Goal: Transaction & Acquisition: Purchase product/service

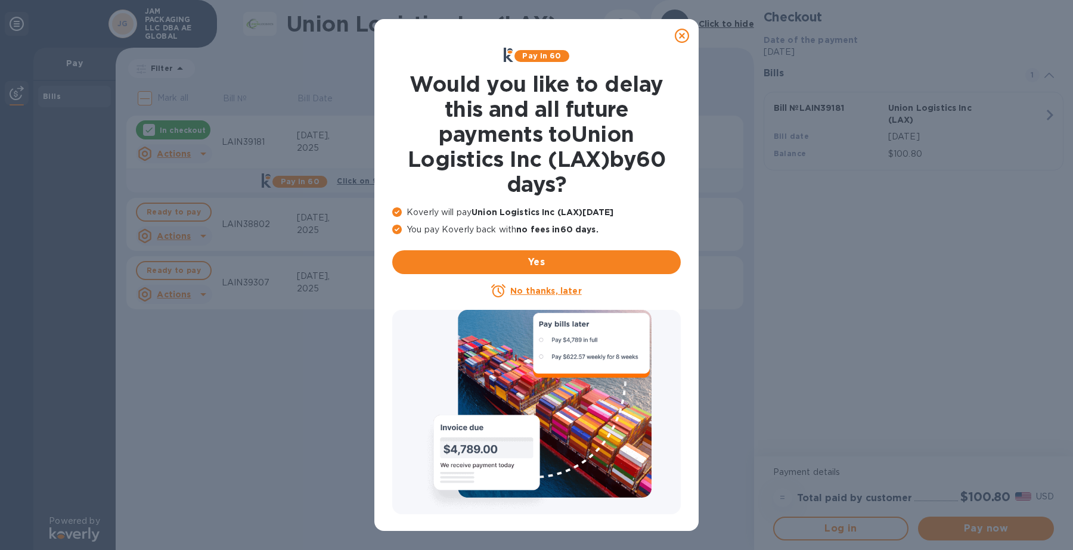
click at [678, 36] on icon at bounding box center [682, 36] width 14 height 14
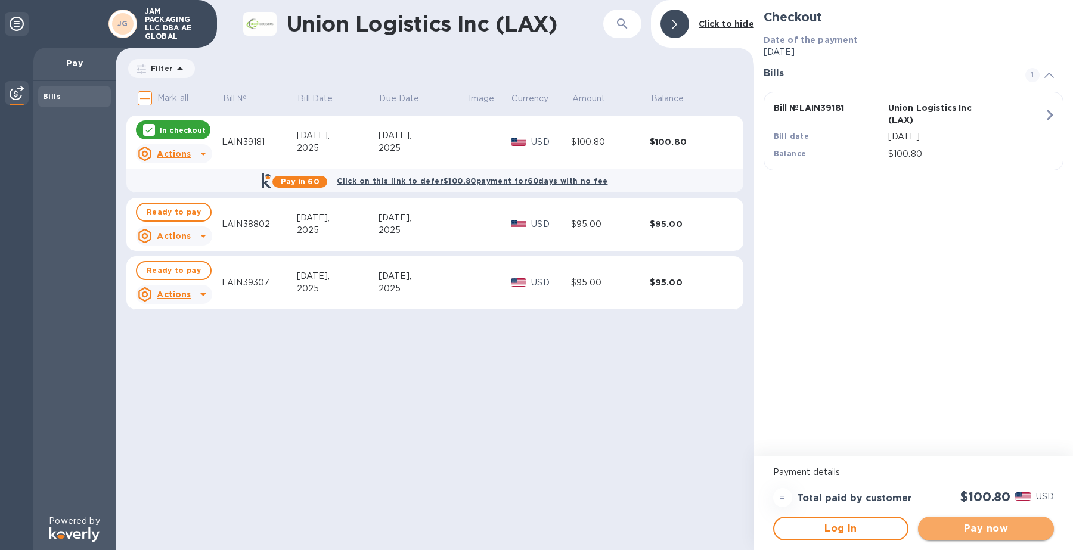
click at [994, 535] on span "Pay now" at bounding box center [985, 528] width 117 height 14
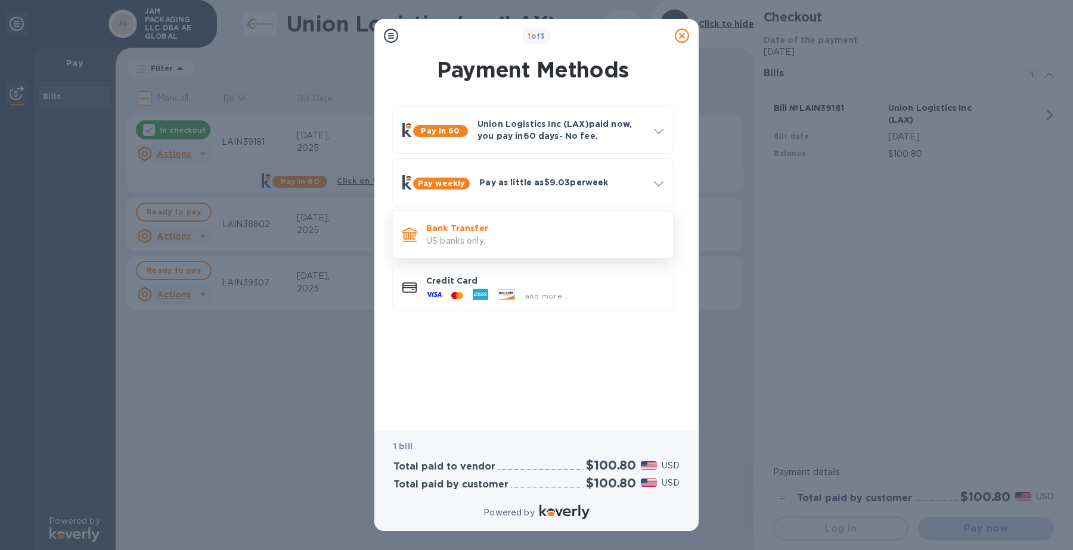
click at [572, 229] on p "Bank Transfer" at bounding box center [544, 228] width 237 height 12
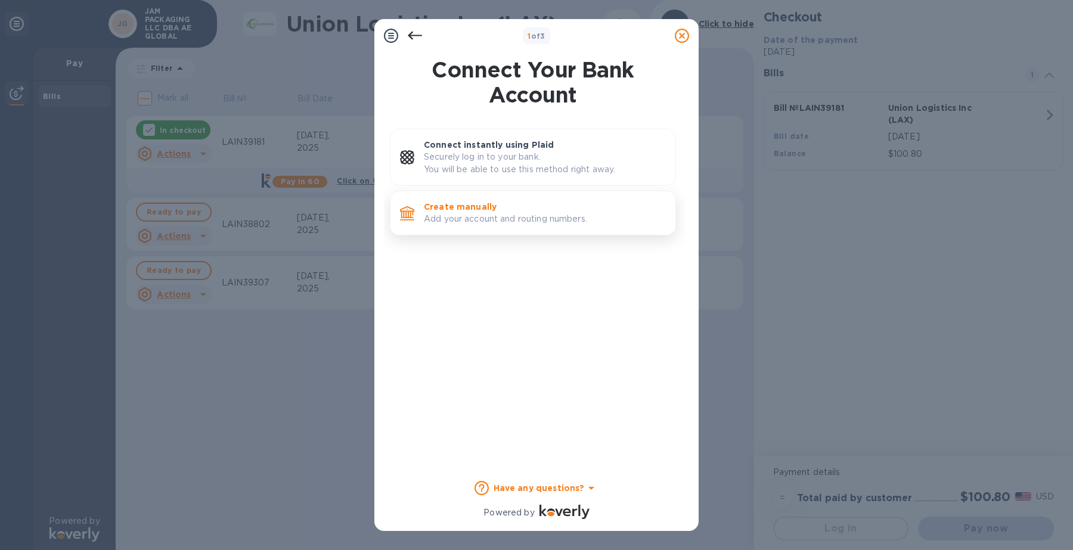
click at [524, 224] on p "Add your account and routing numbers." at bounding box center [545, 219] width 242 height 13
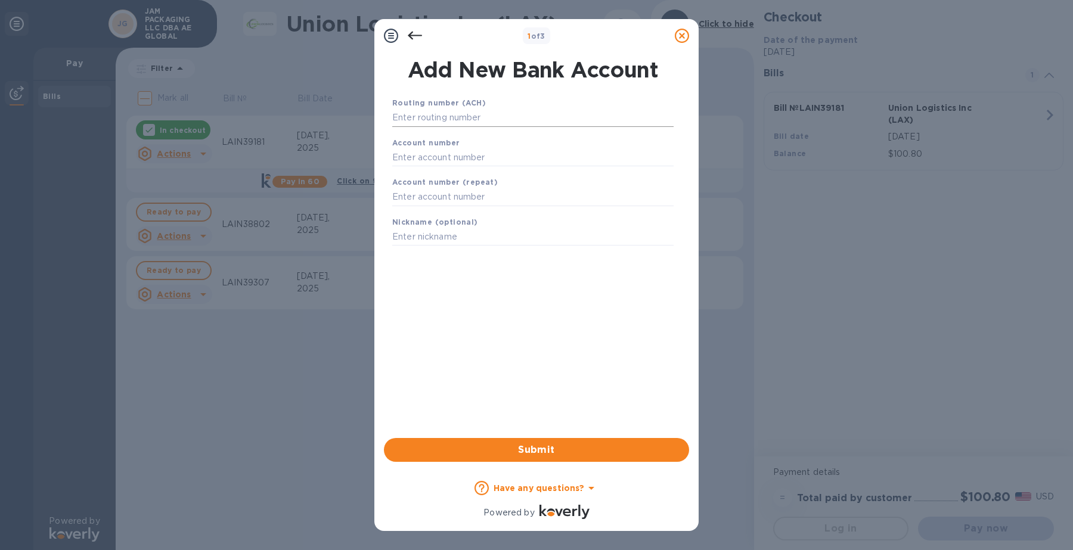
click at [524, 113] on input "text" at bounding box center [532, 118] width 281 height 18
click at [513, 114] on input "text" at bounding box center [532, 118] width 281 height 18
click at [568, 115] on input "text" at bounding box center [532, 118] width 281 height 18
type input "071001533"
click at [548, 172] on input "text" at bounding box center [532, 172] width 281 height 18
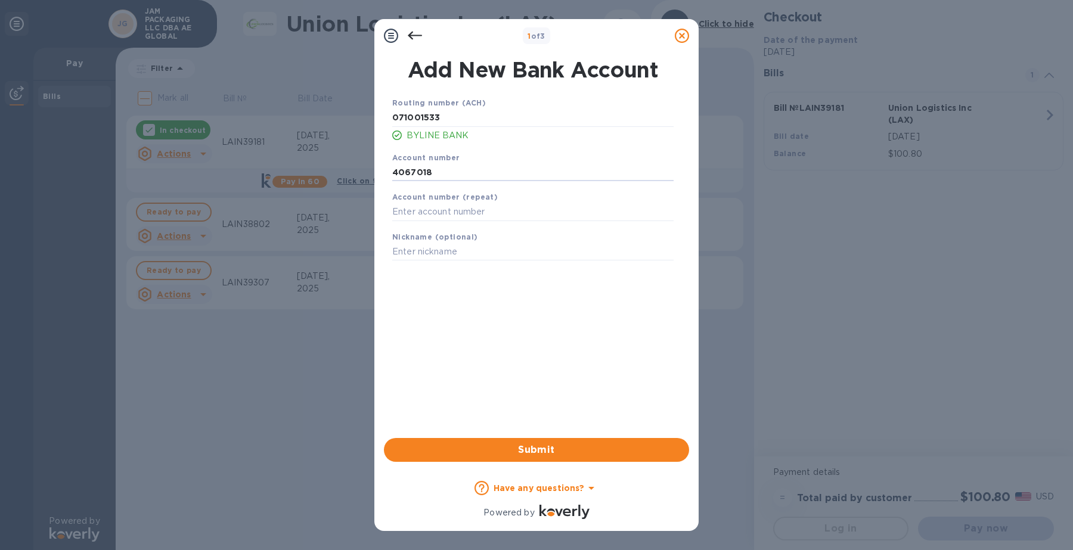
type input "4067018"
drag, startPoint x: 561, startPoint y: 200, endPoint x: 561, endPoint y: 191, distance: 8.9
click at [561, 197] on div "Account number (repeat)" at bounding box center [532, 206] width 291 height 40
click at [556, 210] on input "text" at bounding box center [532, 212] width 281 height 18
type input "4067018"
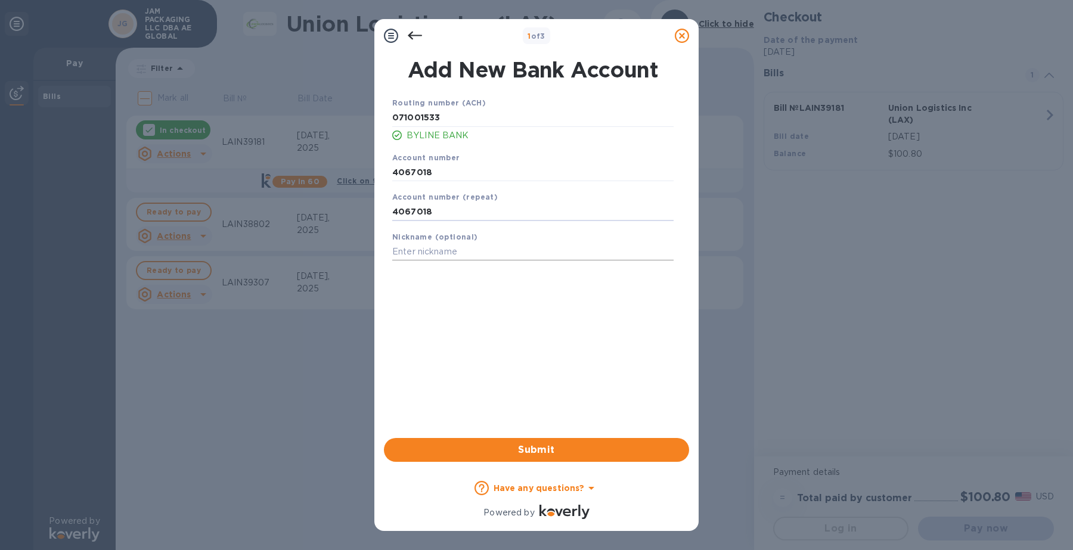
click at [519, 254] on input "text" at bounding box center [532, 252] width 281 height 18
type input "TAC"
drag, startPoint x: 566, startPoint y: 451, endPoint x: 556, endPoint y: 438, distance: 16.6
click at [566, 451] on span "Submit" at bounding box center [536, 450] width 286 height 14
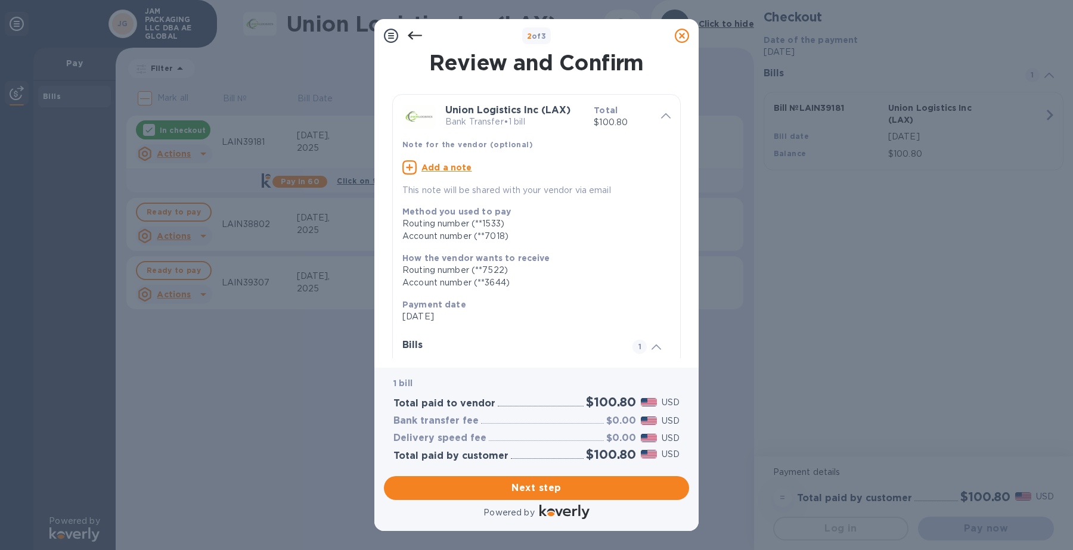
click at [452, 169] on u "Add a note" at bounding box center [446, 168] width 51 height 10
click at [456, 166] on textarea at bounding box center [526, 169] width 249 height 10
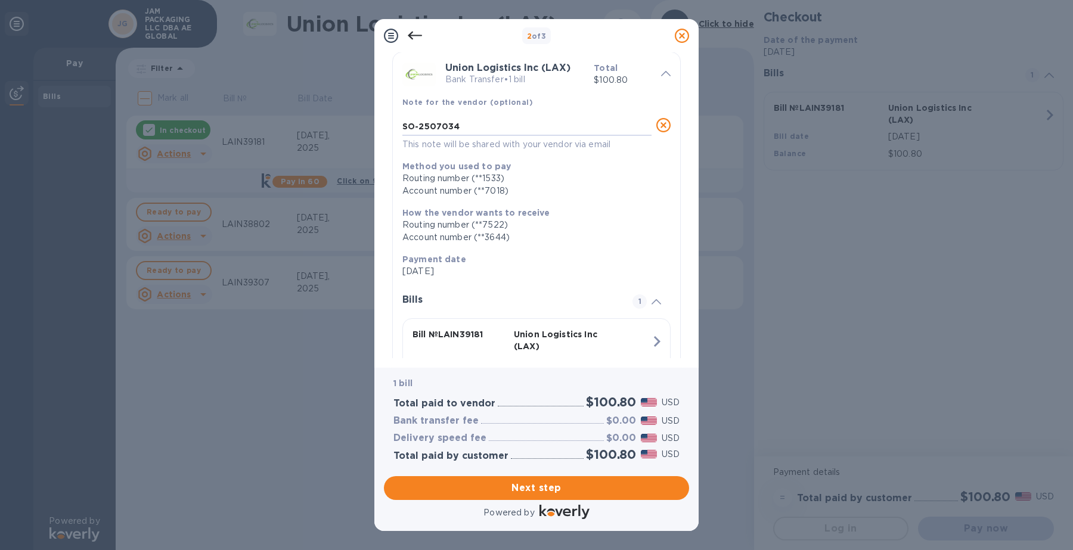
scroll to position [111, 0]
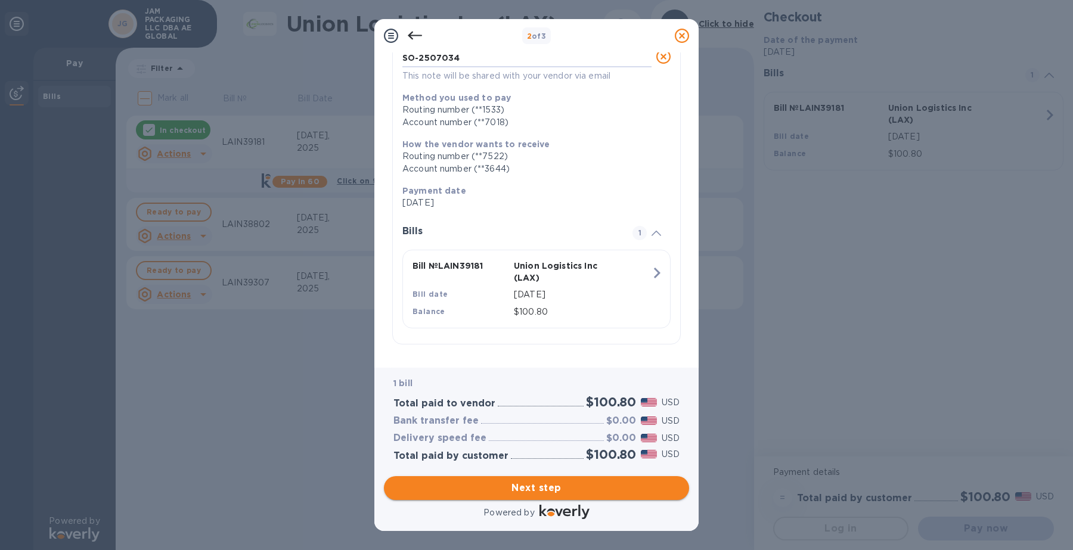
type textarea "SO-2507034"
click at [561, 489] on span "Next step" at bounding box center [536, 488] width 286 height 14
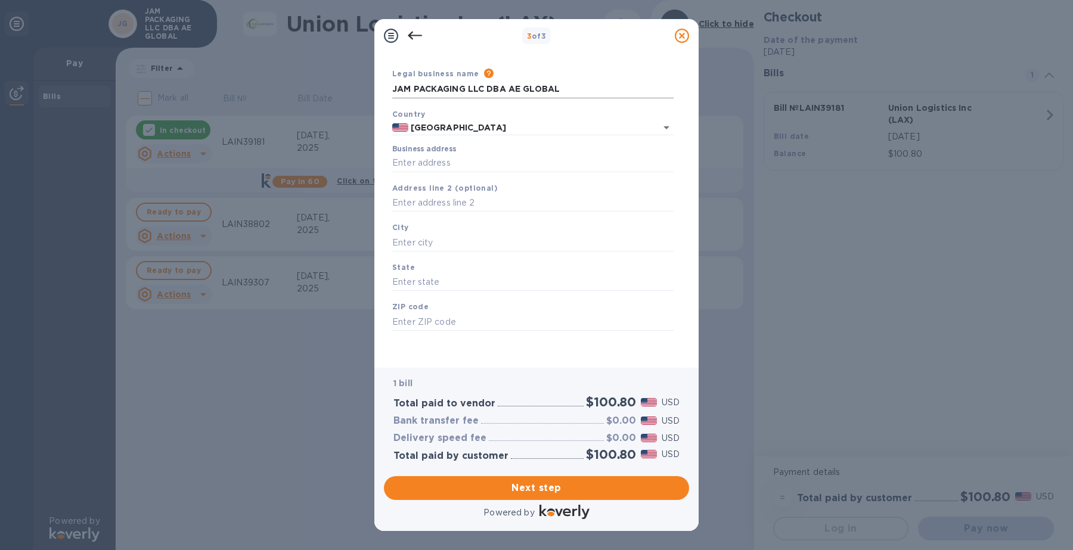
click at [579, 85] on input "JAM PACKAGING LLC DBA AE GLOBAL" at bounding box center [532, 89] width 281 height 18
drag, startPoint x: 570, startPoint y: 85, endPoint x: 185, endPoint y: 99, distance: 384.6
click at [0, 82] on html "3 of 3 Business Information Legal business name Please provide the legal name t…" at bounding box center [536, 275] width 1073 height 550
type input "t"
type input "Trust Air Cargo"
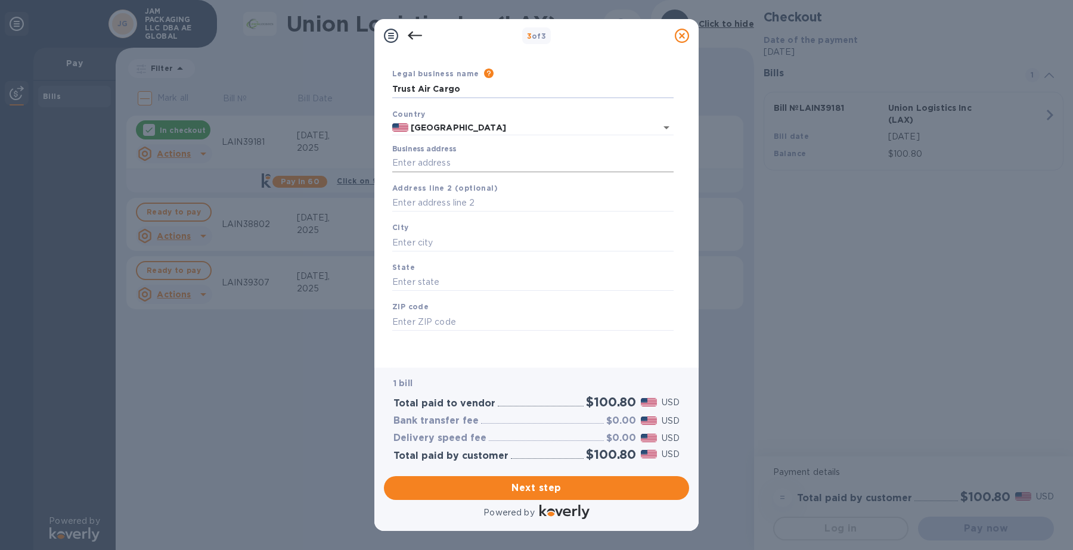
click at [451, 164] on input "Business address" at bounding box center [532, 163] width 281 height 18
type input "2206 Lively Boulevard"
click at [416, 200] on input "text" at bounding box center [532, 203] width 281 height 18
click at [410, 234] on input "text" at bounding box center [532, 243] width 281 height 18
type input "e"
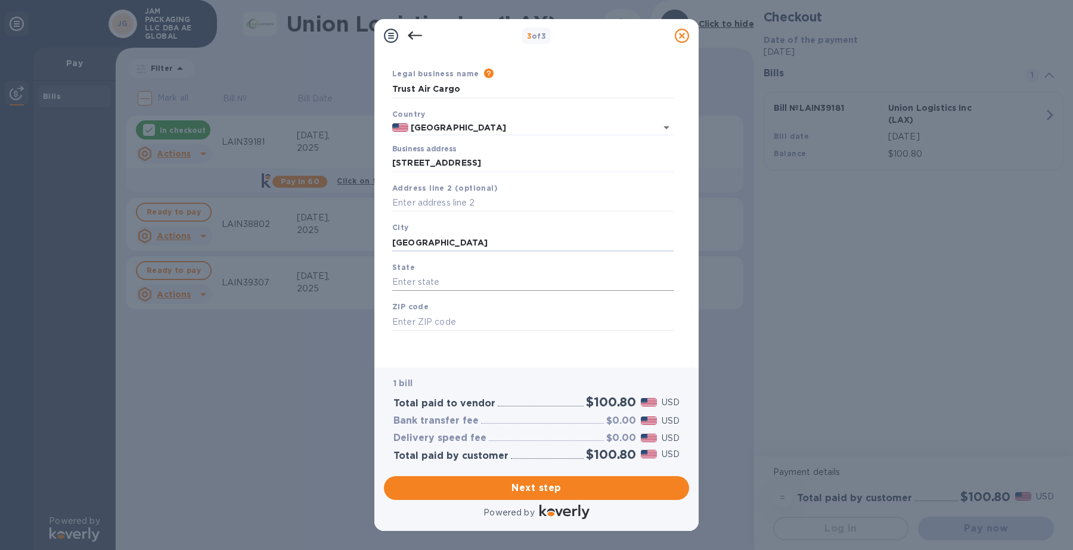
type input "Elk Grove Village"
click at [513, 280] on input "text" at bounding box center [532, 283] width 281 height 18
type input "IL"
type input "60007"
click at [537, 490] on span "Next step" at bounding box center [536, 488] width 286 height 14
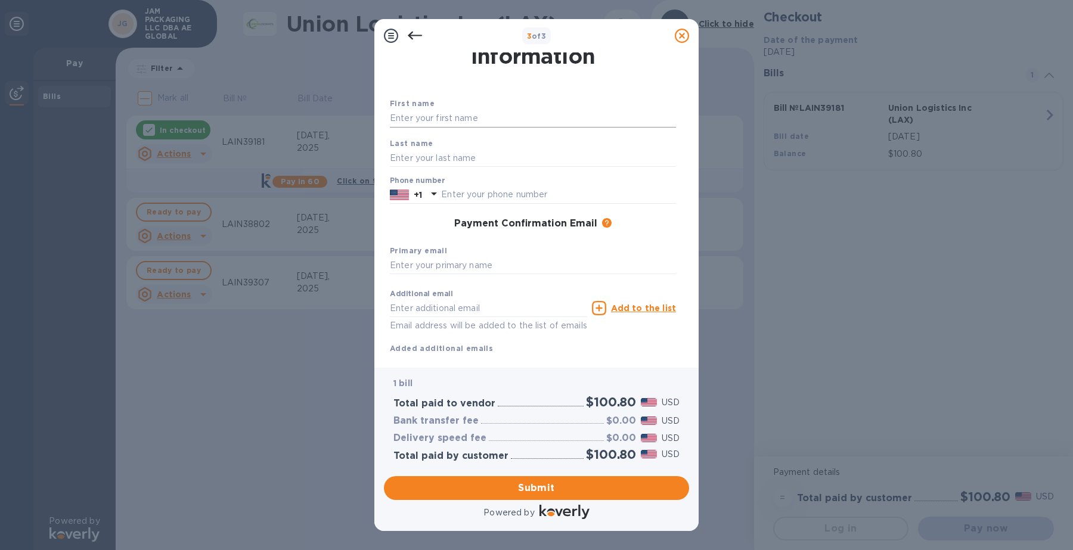
click at [477, 117] on input "text" at bounding box center [533, 119] width 286 height 18
type input "Cindy"
type input "Hui"
type input "6303502740"
type input "[PERSON_NAME][EMAIL_ADDRESS][DOMAIN_NAME]"
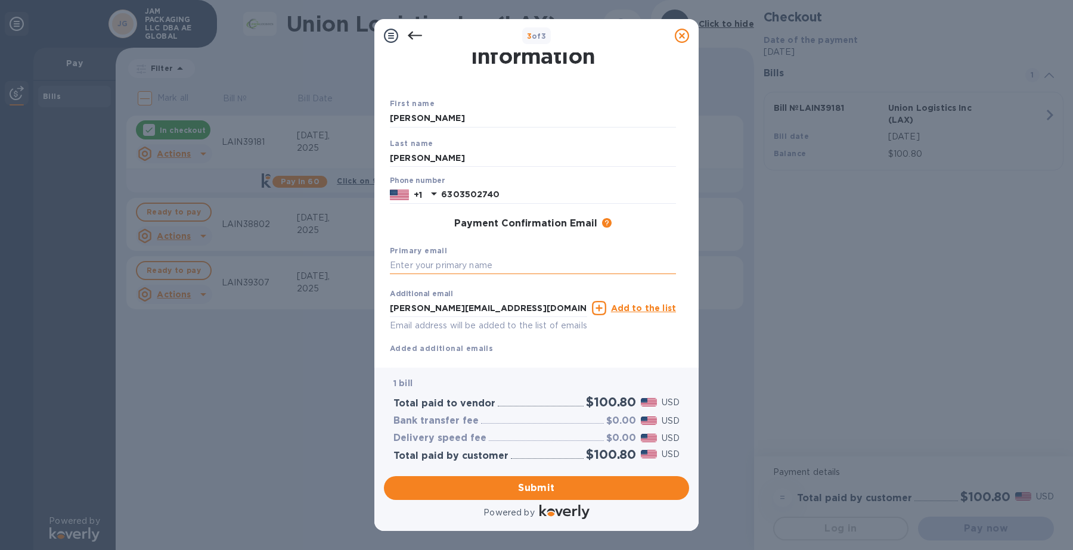
click at [476, 262] on input "text" at bounding box center [533, 266] width 286 height 18
type input "C"
type input "[PERSON_NAME][EMAIL_ADDRESS][DOMAIN_NAME]"
drag, startPoint x: 417, startPoint y: 308, endPoint x: 418, endPoint y: 299, distance: 9.0
click at [417, 308] on input "[PERSON_NAME][EMAIL_ADDRESS][DOMAIN_NAME]" at bounding box center [488, 308] width 197 height 18
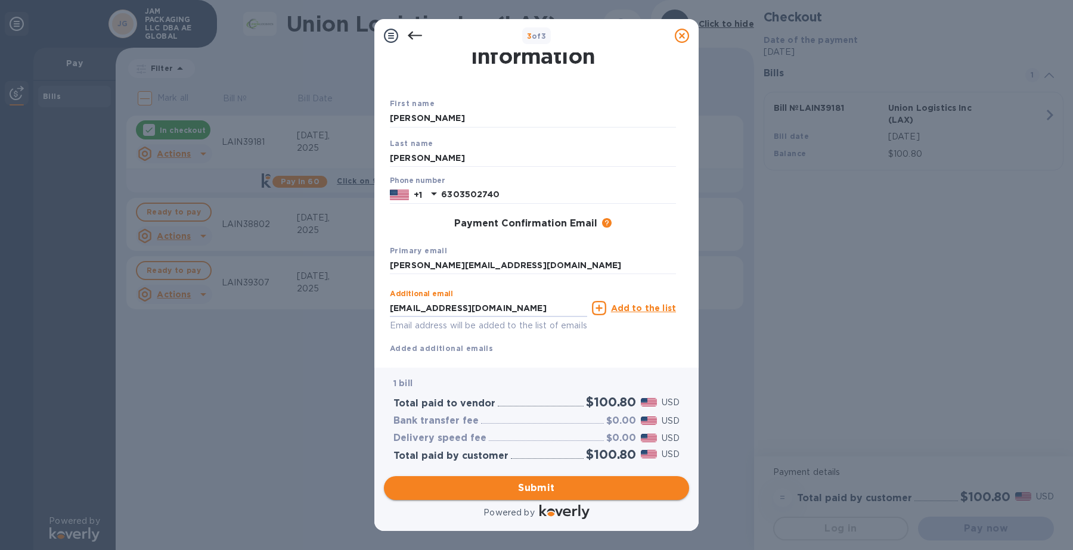
type input "accounting@trustord.com"
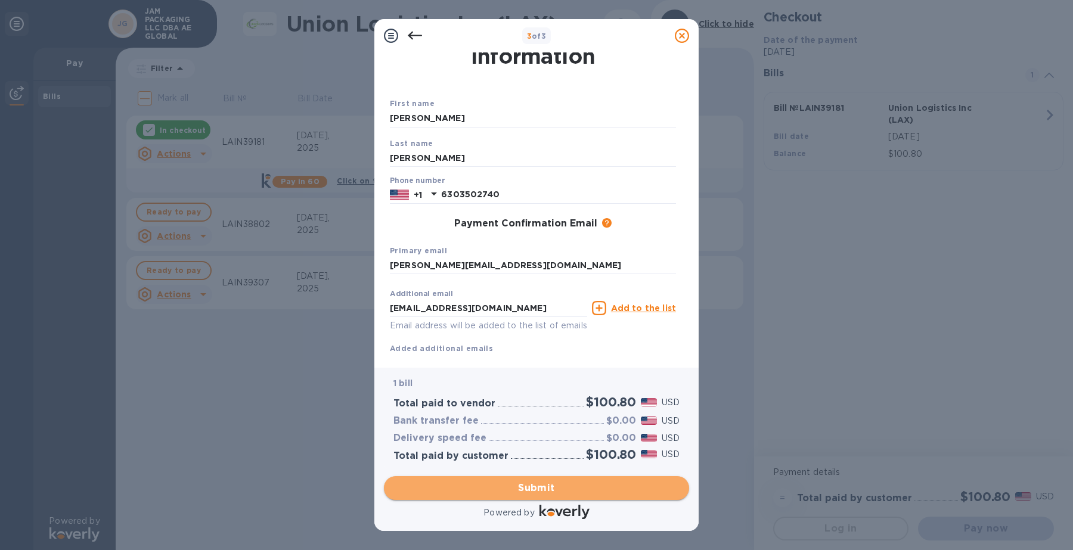
click at [548, 492] on span "Submit" at bounding box center [536, 488] width 286 height 14
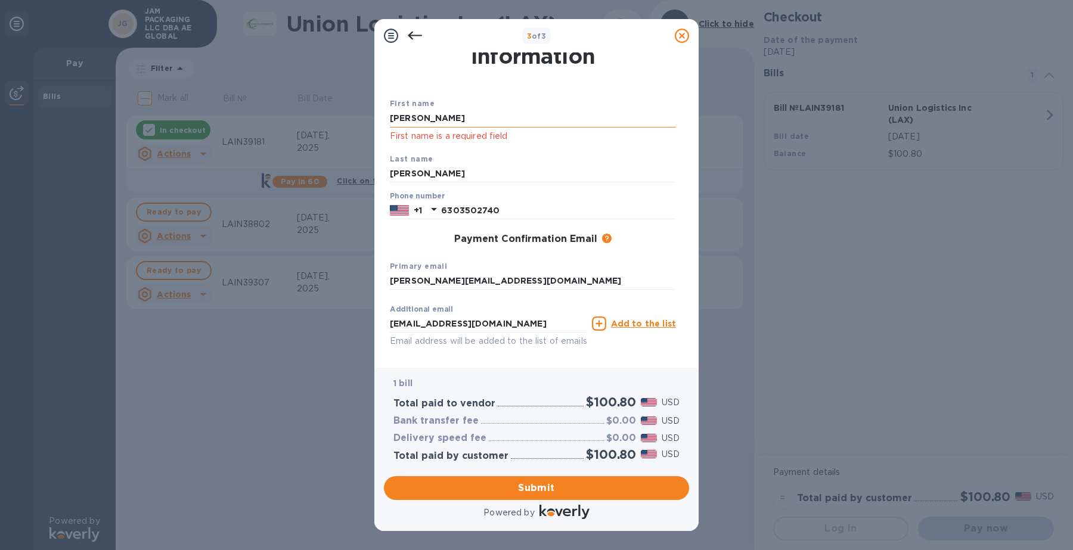
click at [433, 122] on input "Cindy" at bounding box center [533, 119] width 286 height 18
type input "Trust Air Cargo"
click at [427, 175] on input "Hui" at bounding box center [533, 174] width 286 height 18
drag, startPoint x: 353, startPoint y: 177, endPoint x: 423, endPoint y: 195, distance: 72.6
click at [353, 179] on div "3 of 3 Payment Contact Information First name Trust Air Cargo First name is a r…" at bounding box center [536, 275] width 1073 height 550
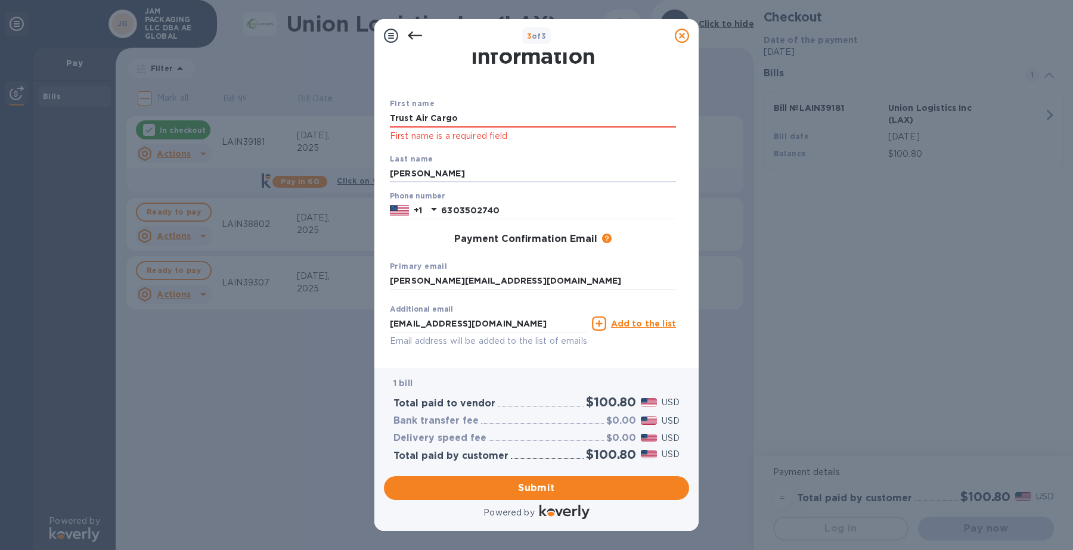
type input "CO."
drag, startPoint x: 586, startPoint y: 114, endPoint x: 586, endPoint y: 126, distance: 11.3
click at [586, 116] on input "Trust Air Cargo" at bounding box center [533, 119] width 286 height 18
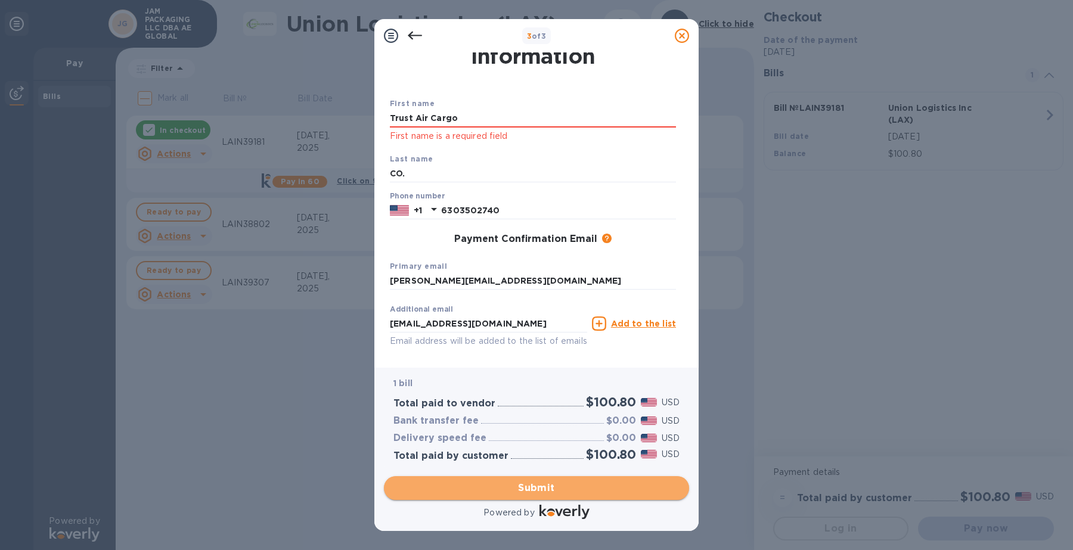
click at [529, 489] on span "Submit" at bounding box center [536, 488] width 286 height 14
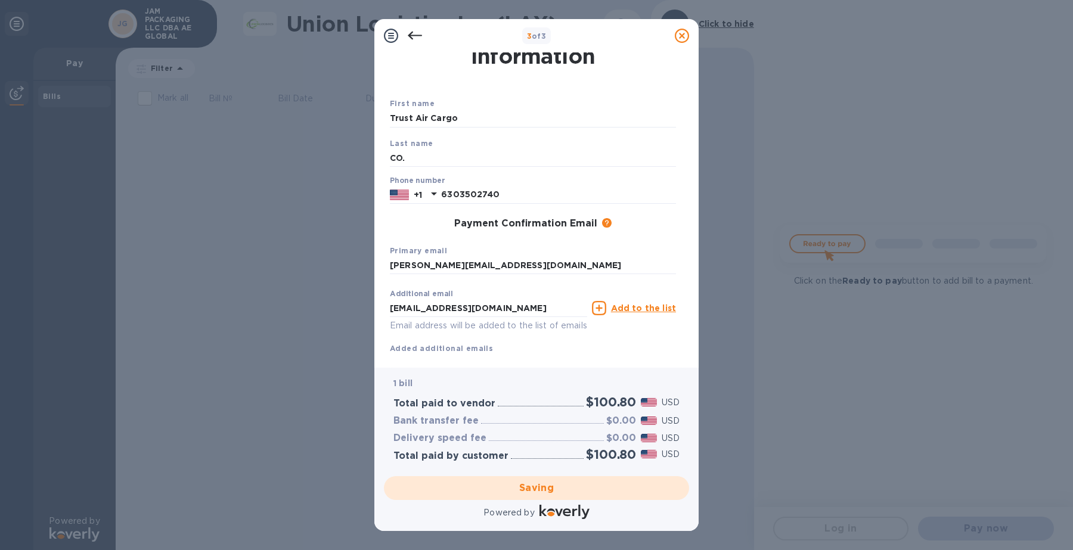
scroll to position [0, 0]
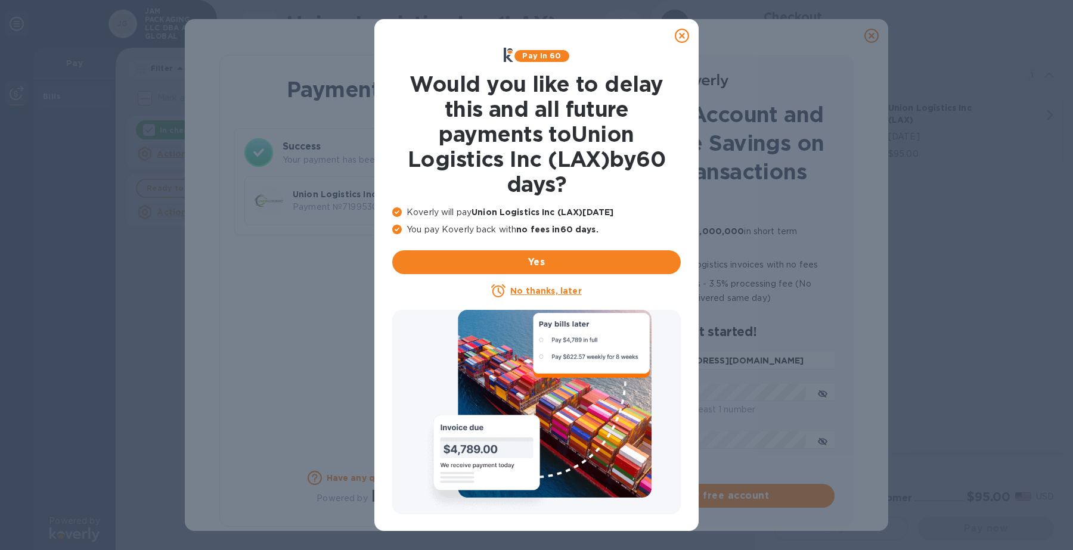
click at [682, 36] on icon at bounding box center [682, 36] width 14 height 14
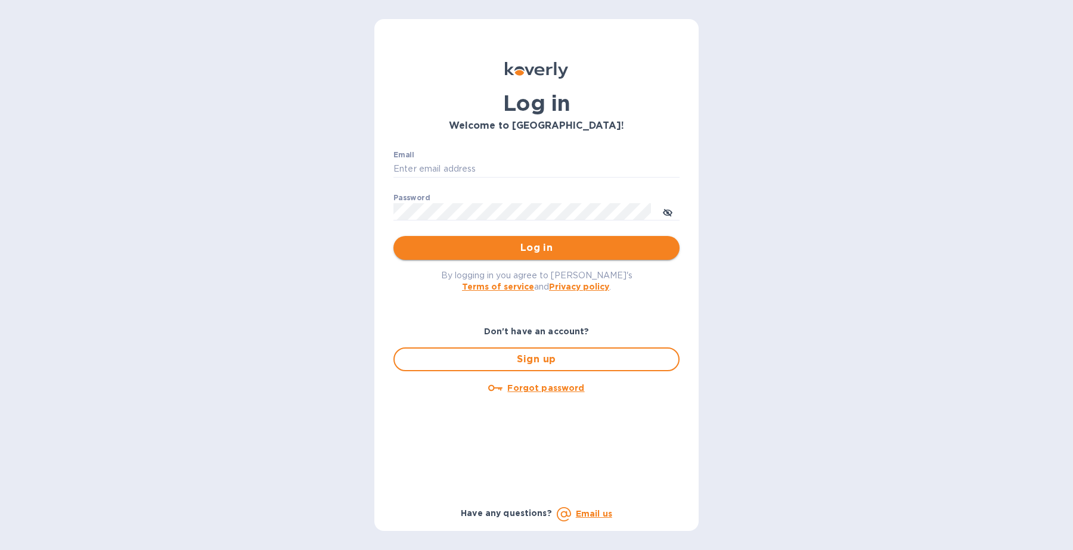
type input "[PERSON_NAME][EMAIL_ADDRESS][DOMAIN_NAME]"
click at [573, 252] on span "Log in" at bounding box center [536, 248] width 267 height 14
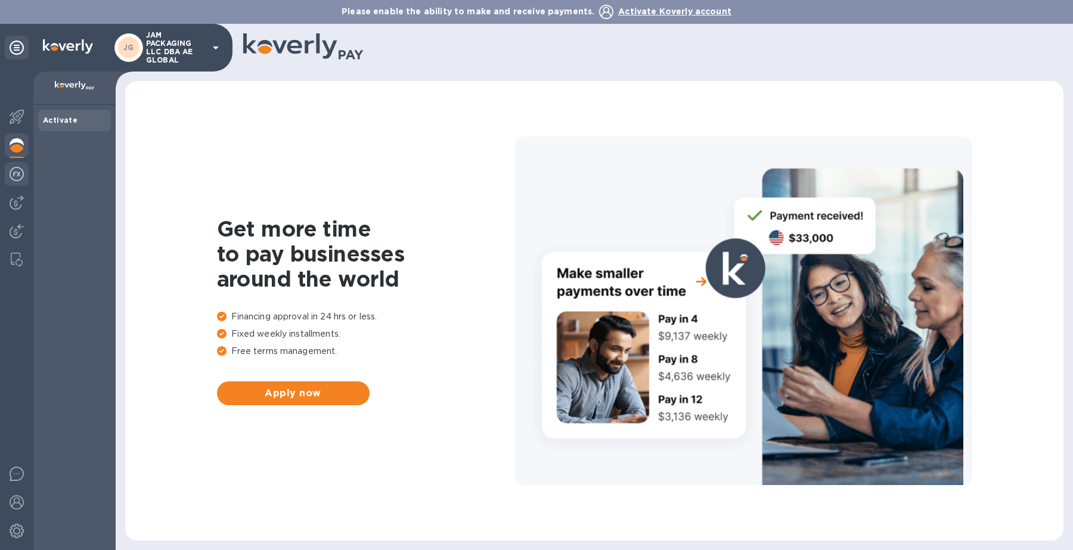
click at [19, 175] on img at bounding box center [17, 174] width 14 height 14
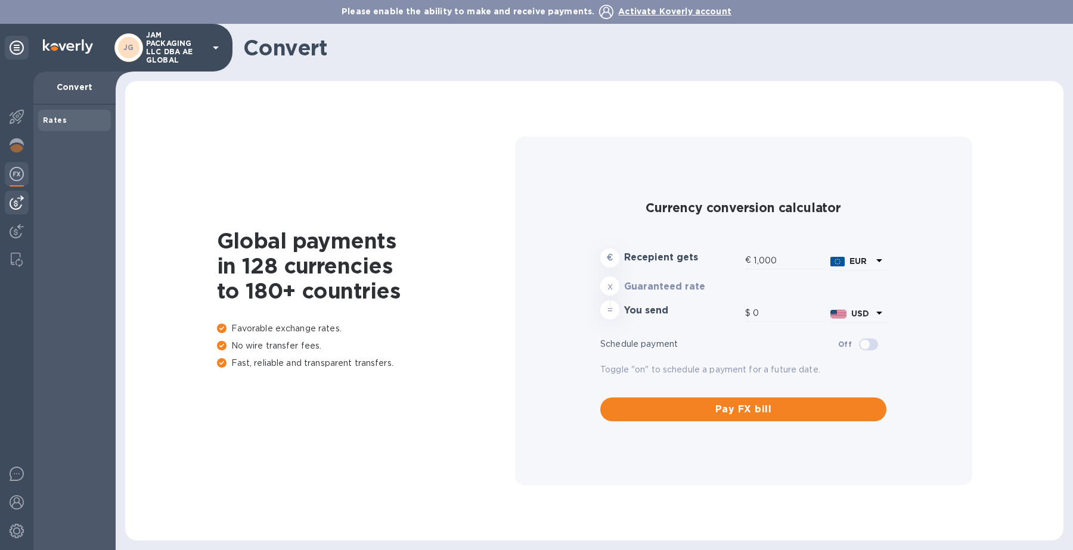
type input "1,174.05"
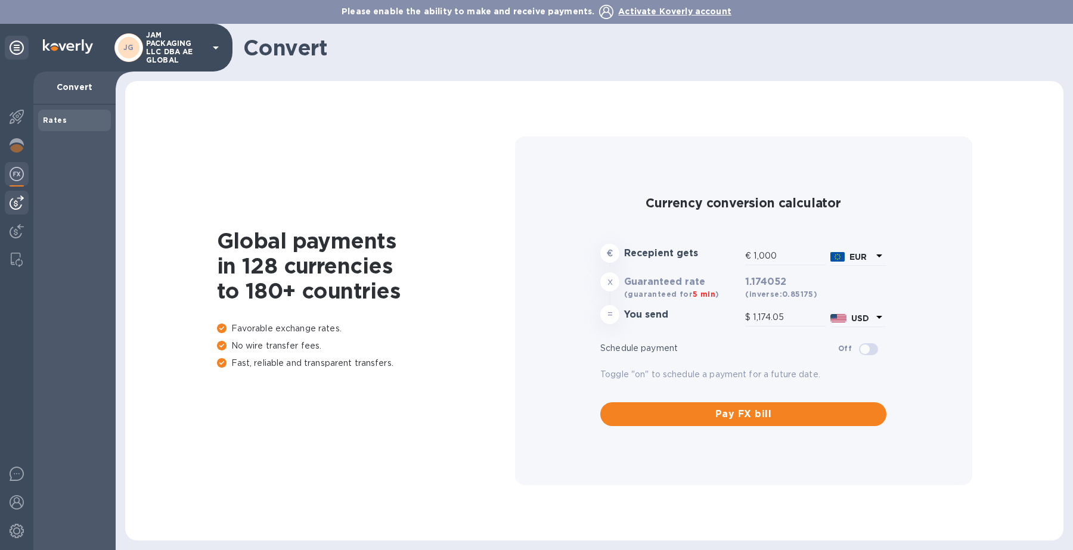
click at [17, 198] on img at bounding box center [17, 202] width 14 height 14
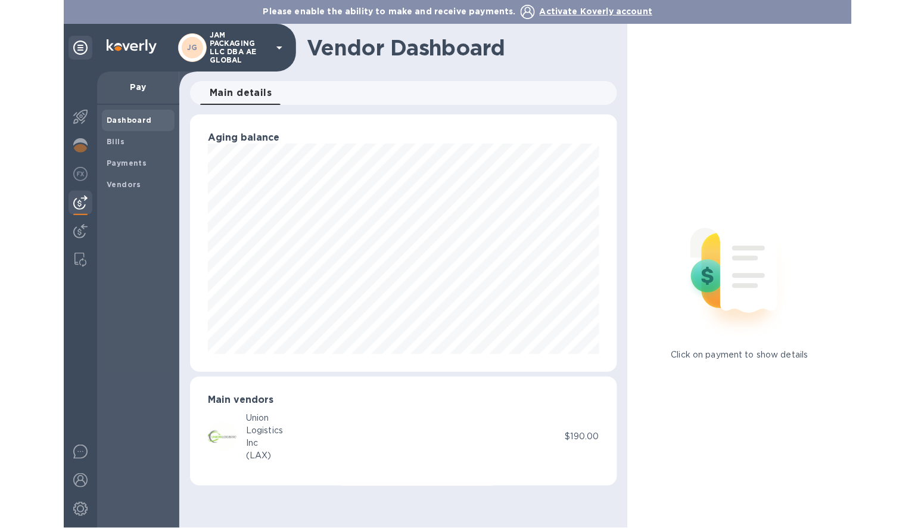
scroll to position [257, 427]
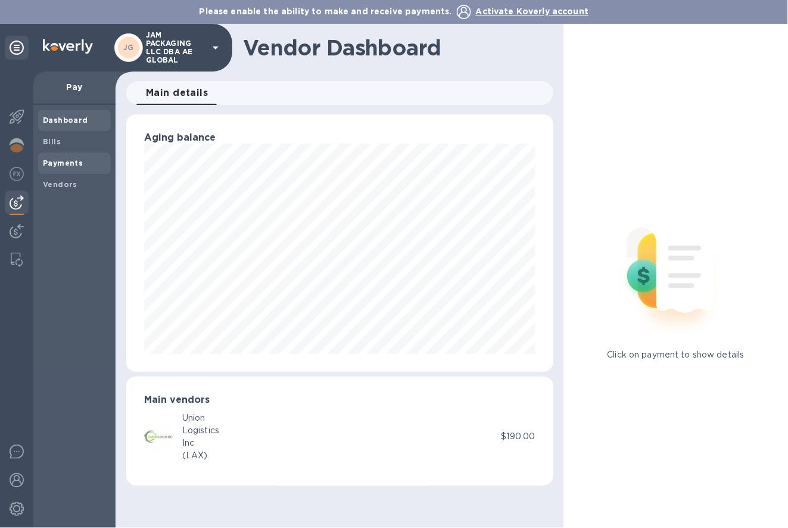
click at [63, 160] on b "Payments" at bounding box center [63, 163] width 40 height 9
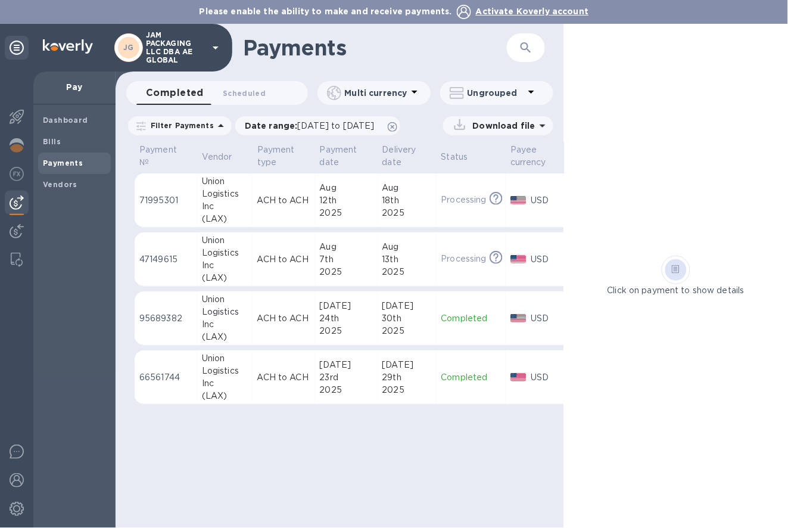
click at [267, 203] on p "ACH to ACH" at bounding box center [283, 200] width 53 height 13
